Goal: Task Accomplishment & Management: Complete application form

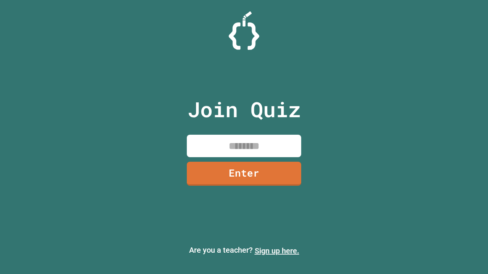
click at [277, 251] on link "Sign up here." at bounding box center [277, 251] width 45 height 9
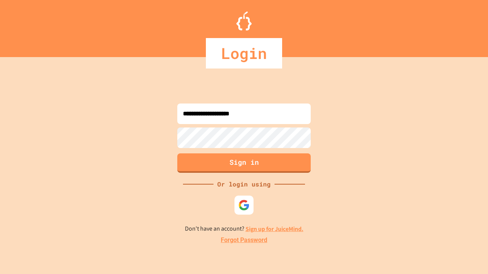
type input "**********"
